Goal: Information Seeking & Learning: Learn about a topic

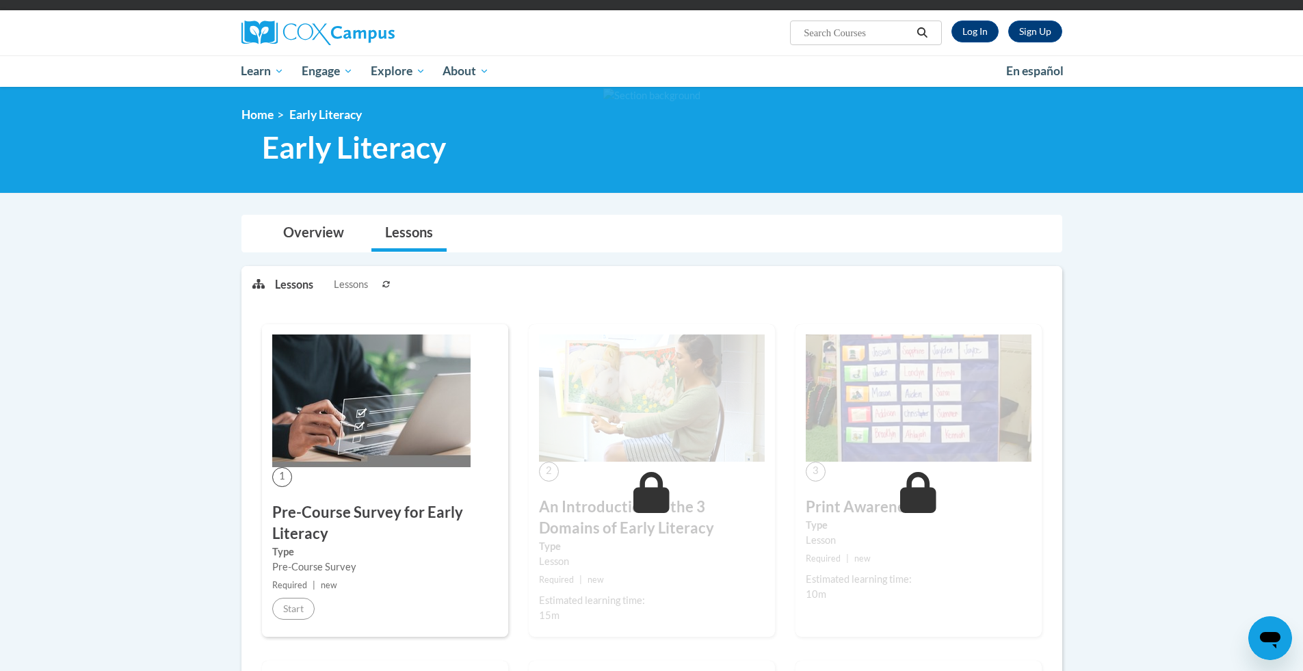
scroll to position [68, 0]
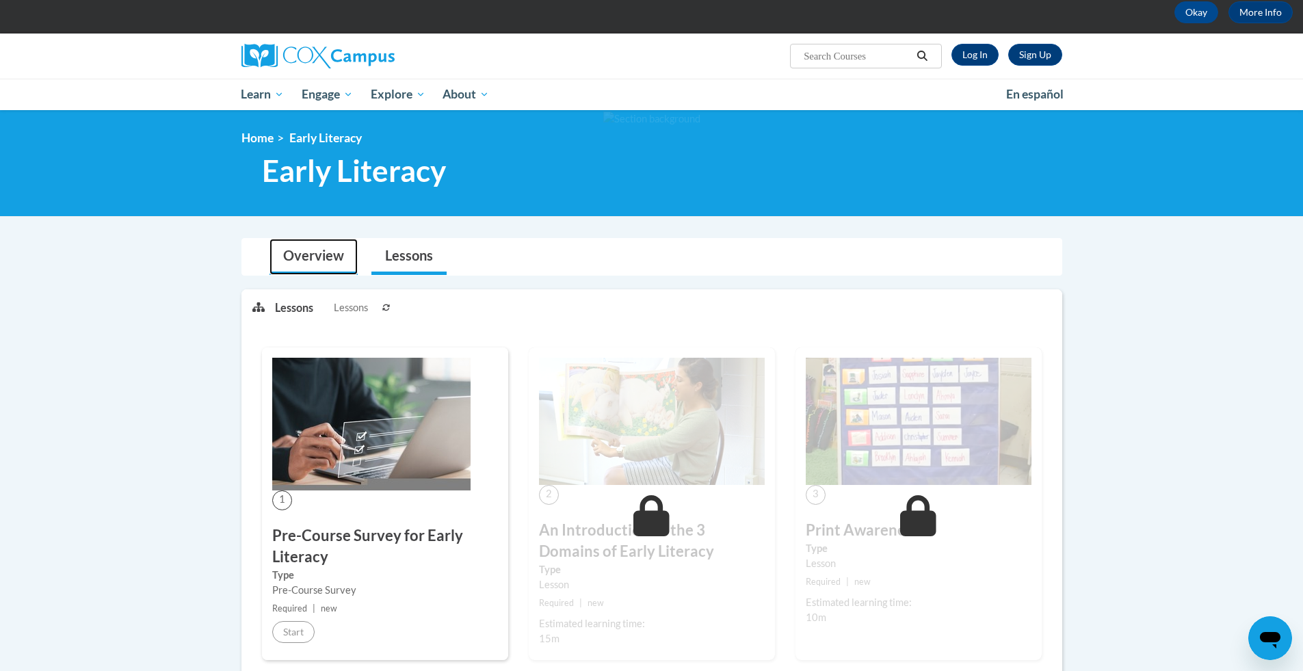
click at [302, 249] on link "Overview" at bounding box center [313, 257] width 88 height 36
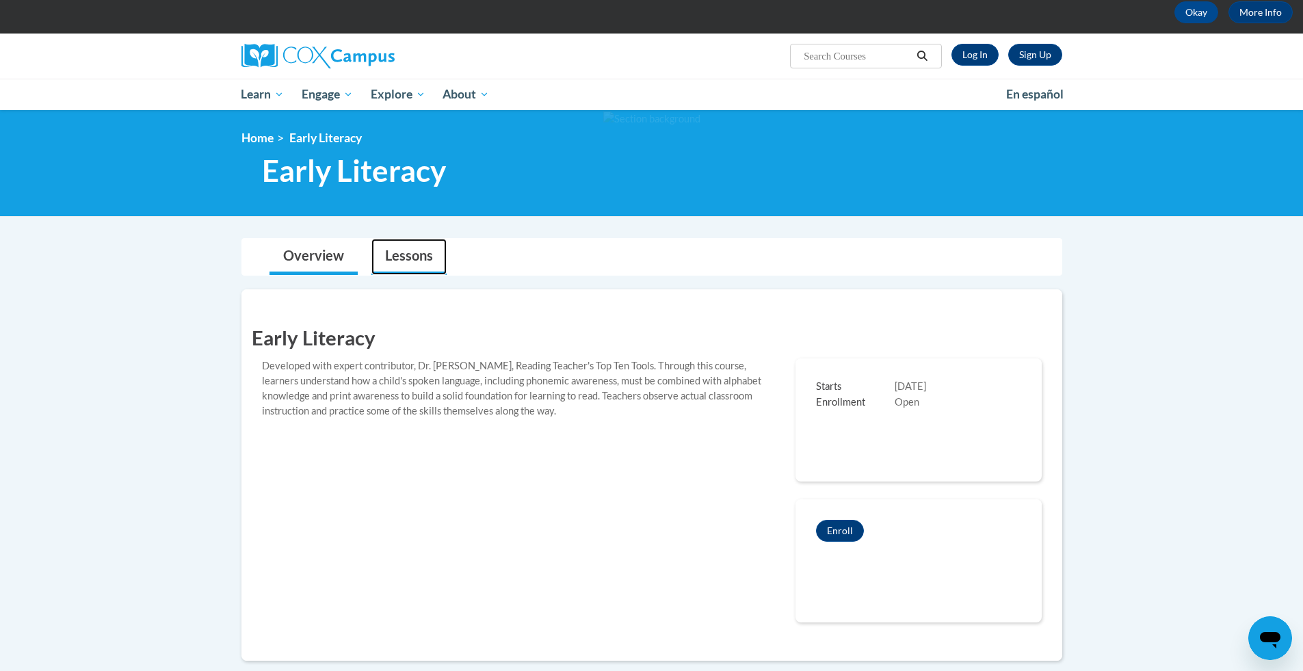
click at [416, 253] on link "Lessons" at bounding box center [408, 257] width 75 height 36
click at [423, 261] on link "Lessons" at bounding box center [408, 257] width 75 height 36
click at [422, 259] on link "Lessons" at bounding box center [408, 257] width 75 height 36
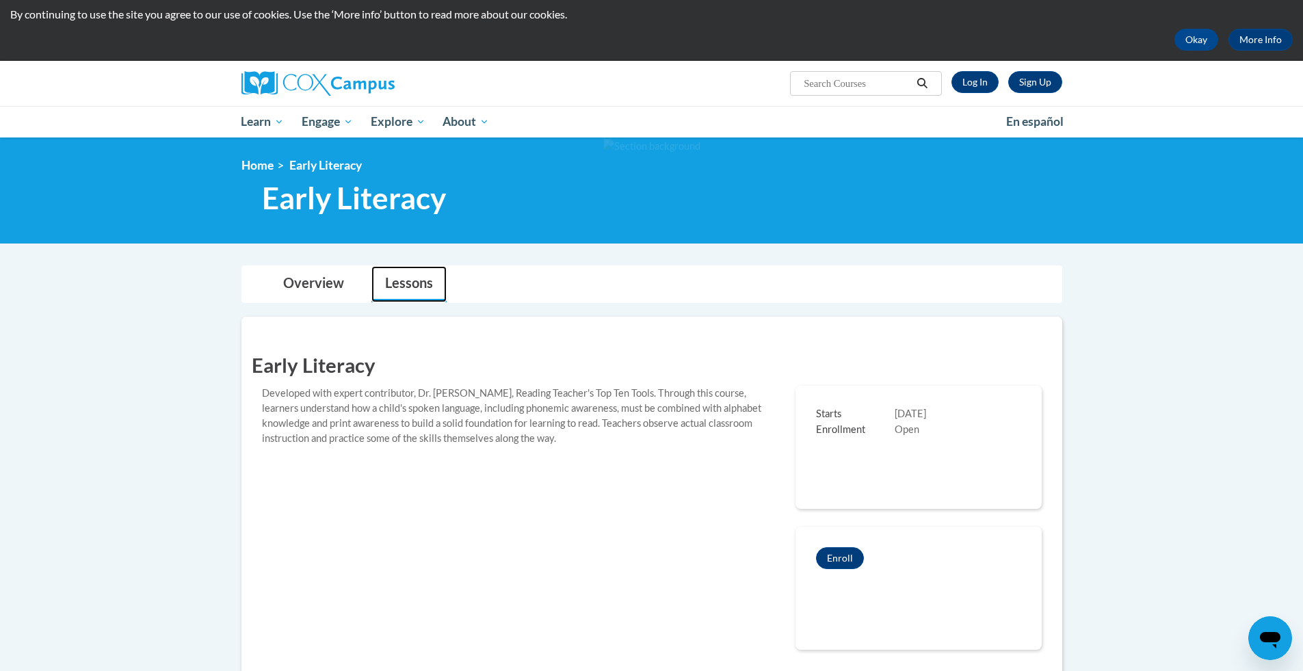
scroll to position [0, 0]
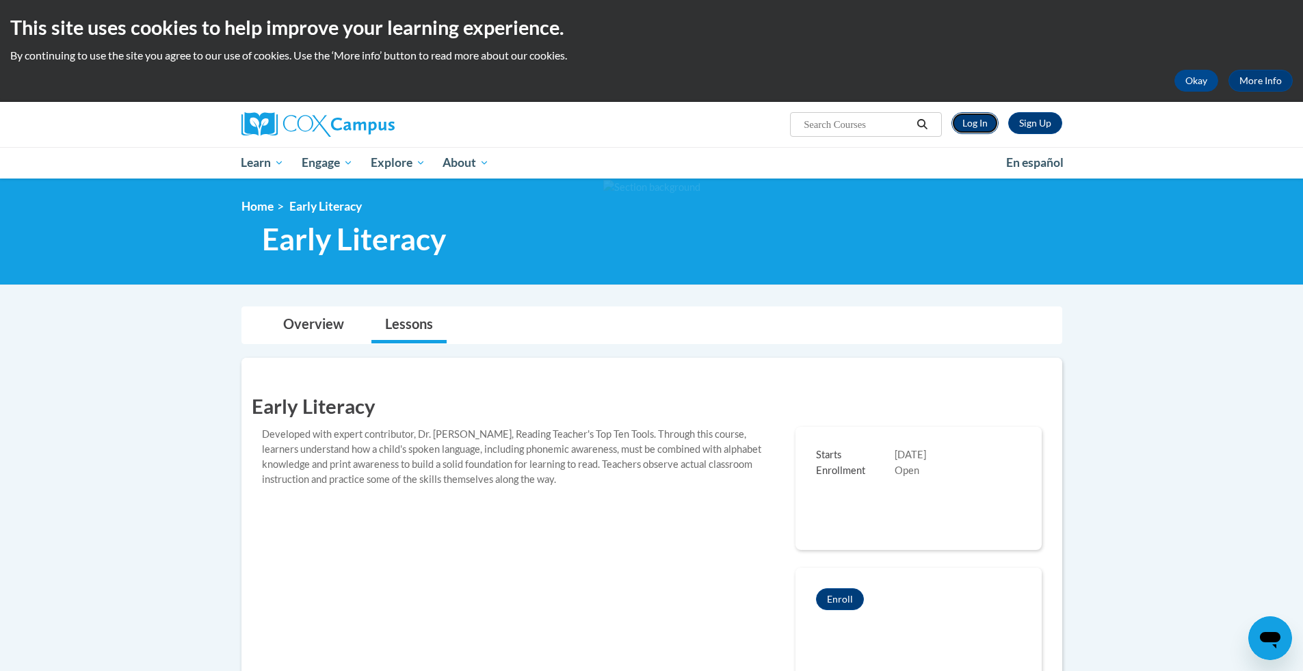
click at [976, 122] on link "Log In" at bounding box center [974, 123] width 47 height 22
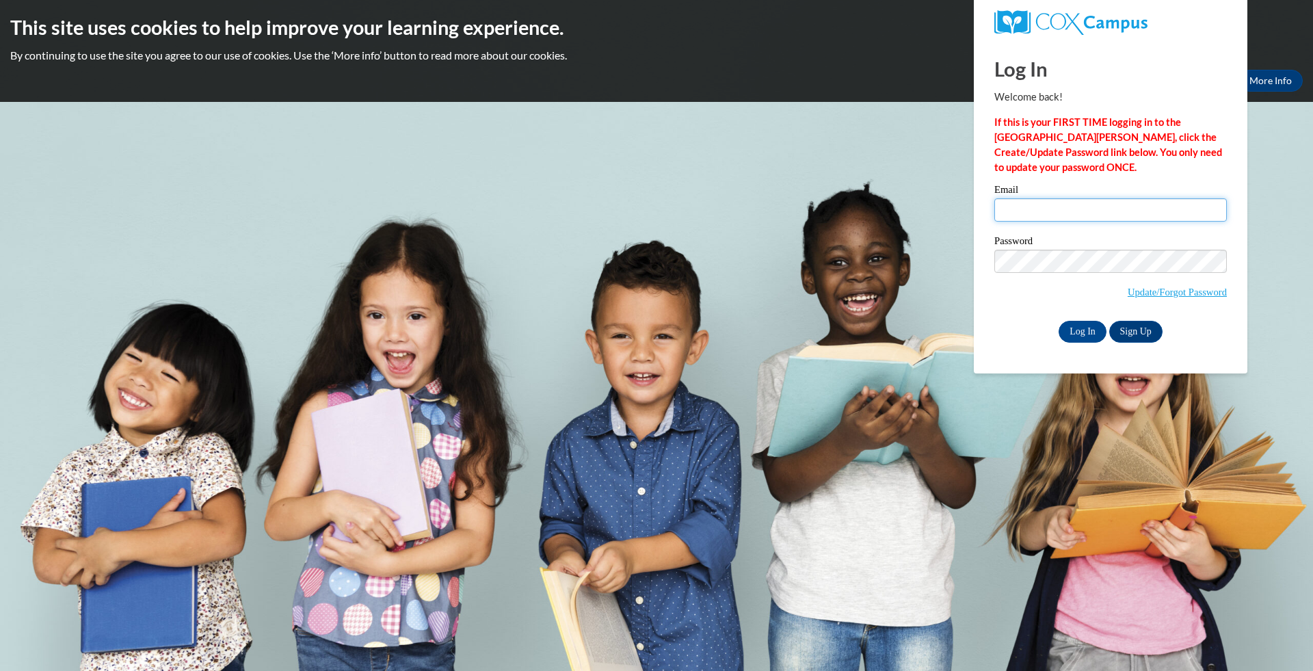
type input "moore.ariyannah@yahoo.com"
click at [1082, 203] on input "moore.ariyannah@yahoo.com" at bounding box center [1110, 209] width 233 height 23
click at [1099, 332] on input "Log In" at bounding box center [1083, 332] width 48 height 22
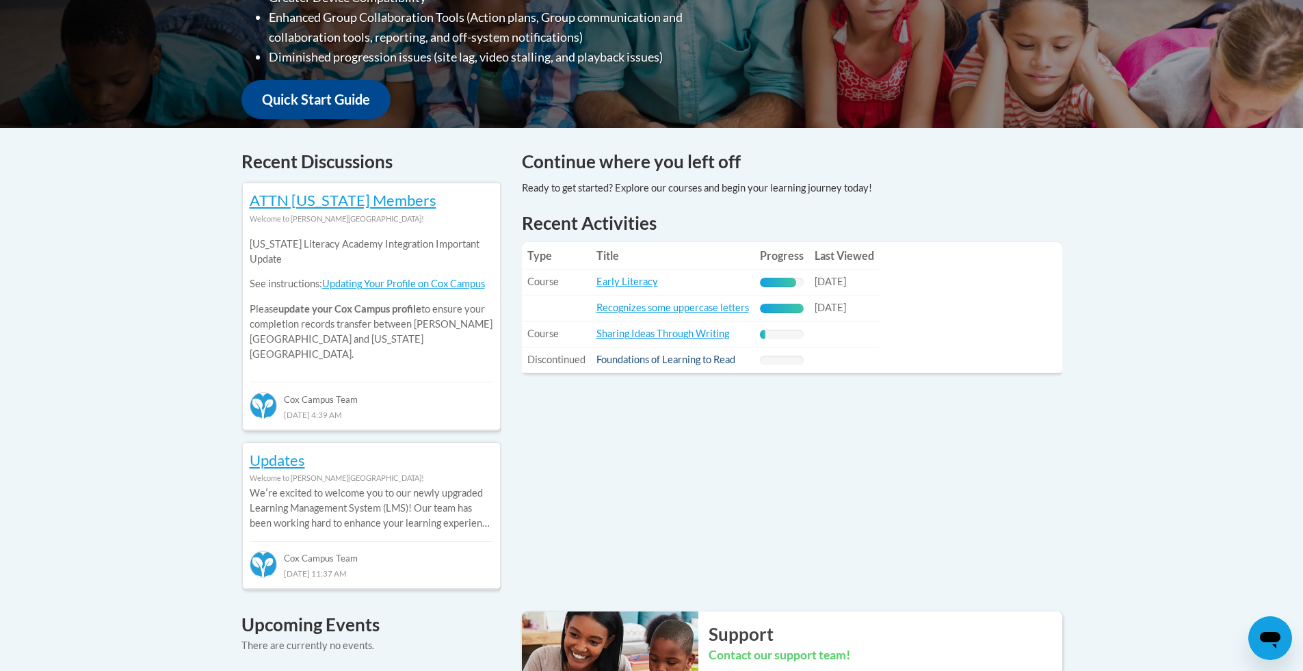
scroll to position [479, 0]
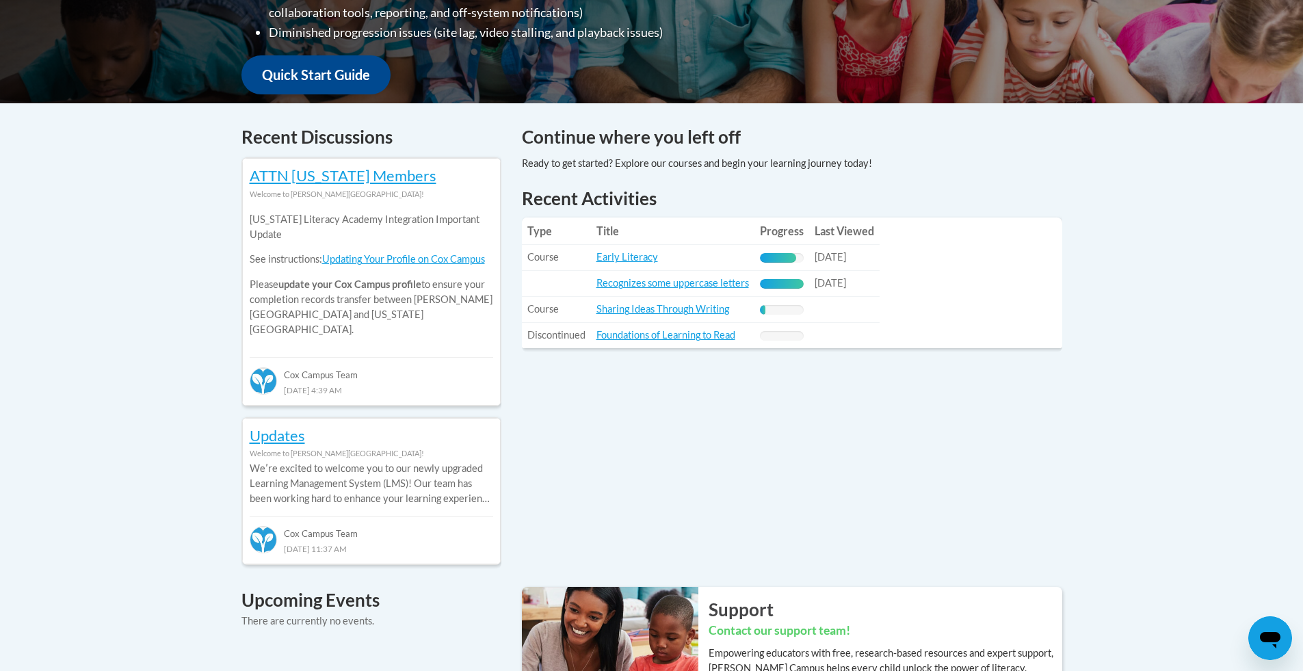
click at [828, 261] on span "10/15/2025" at bounding box center [829, 257] width 31 height 12
click at [616, 255] on link "Early Literacy" at bounding box center [627, 257] width 62 height 12
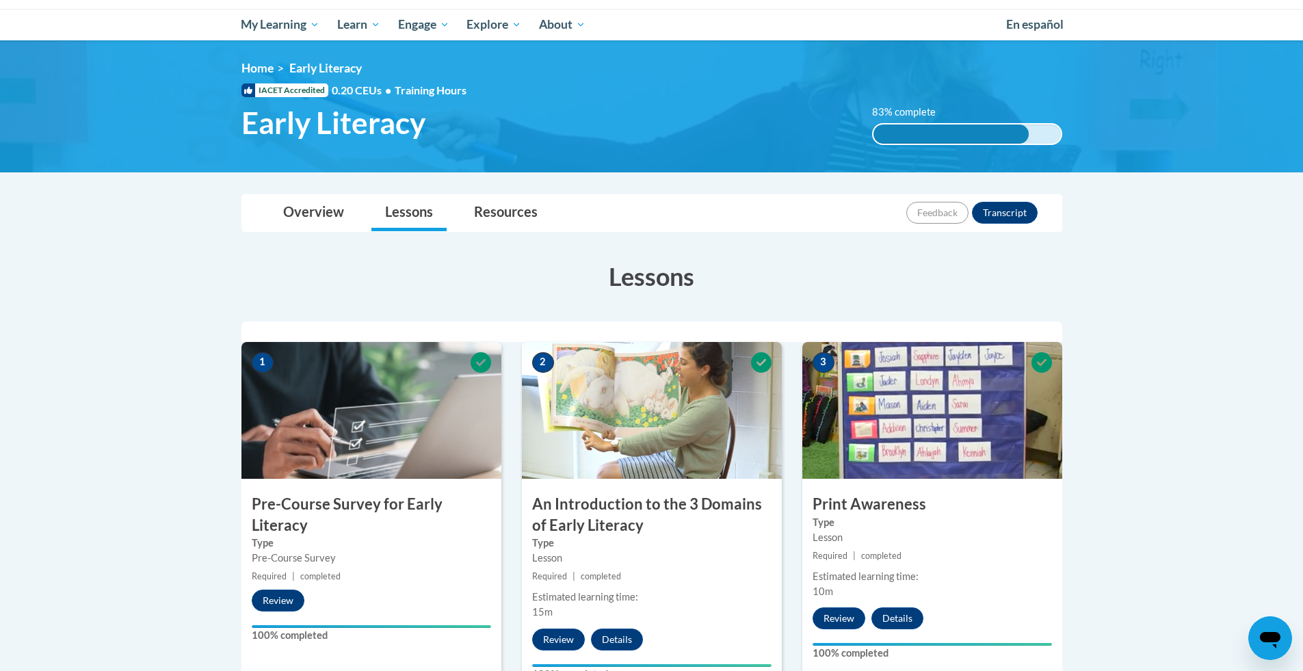
scroll to position [122, 0]
